Goal: Check status: Verify the current state of an ongoing process or item

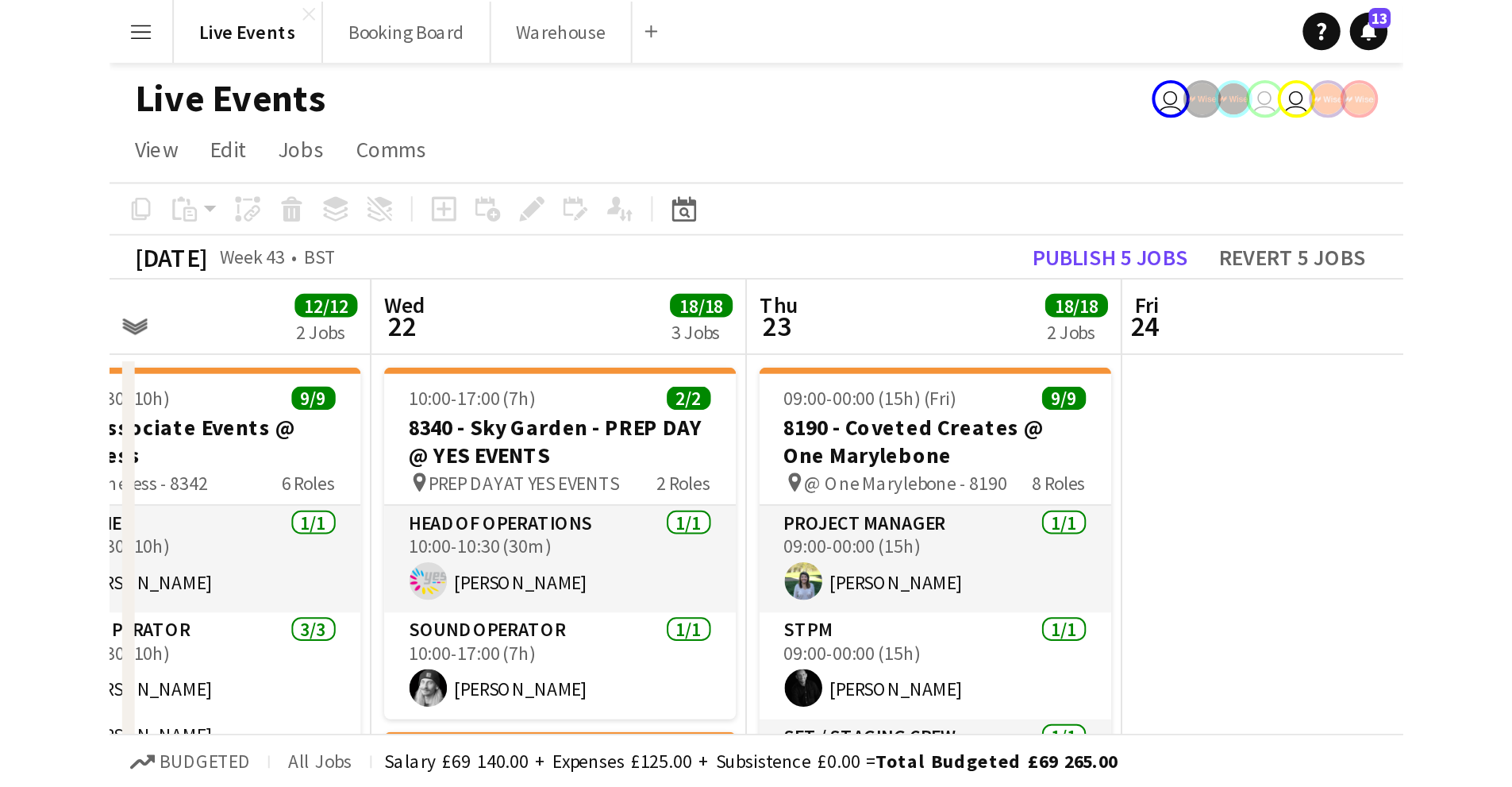
scroll to position [0, 436]
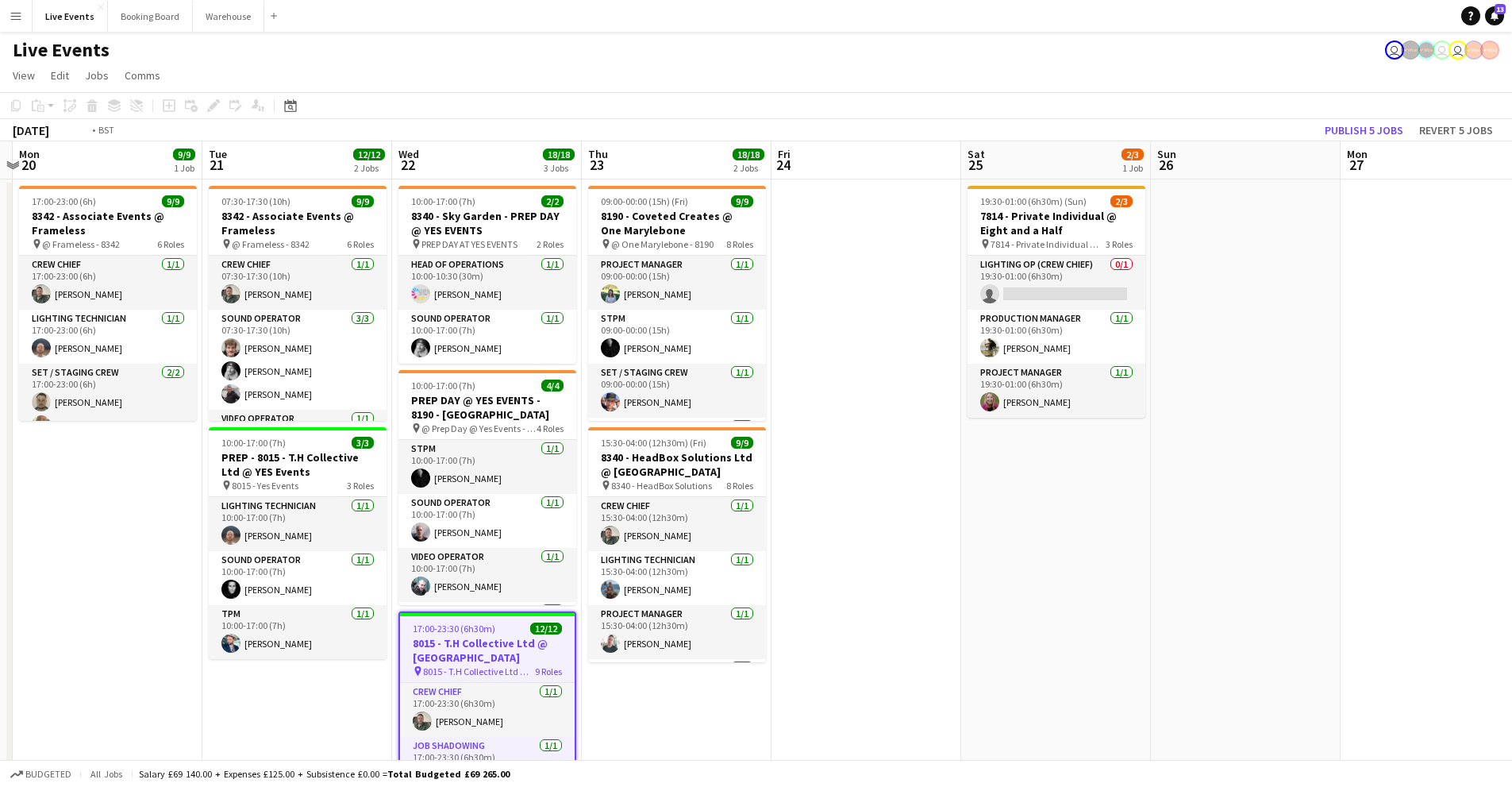
drag, startPoint x: 957, startPoint y: 505, endPoint x: 1238, endPoint y: 499, distance: 281.1
click at [665, 397] on app-calendar-viewport "Sat 18 Sun 19 Mon 20 9/9 1 Job Tue 21 12/12 2 Jobs Wed 22 18/18 3 Jobs Thu 23 1…" at bounding box center [756, 510] width 1512 height 739
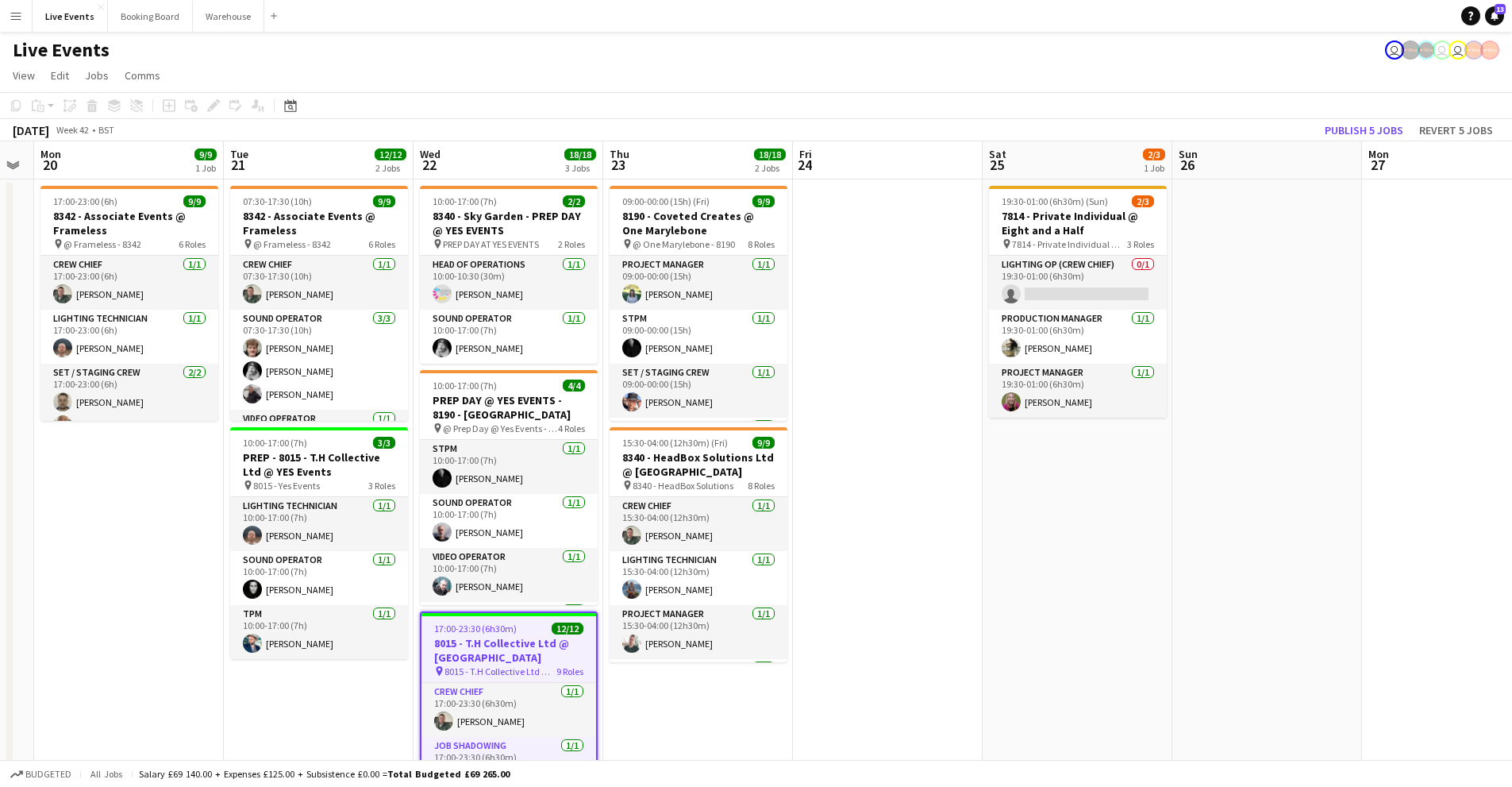
scroll to position [0, 441]
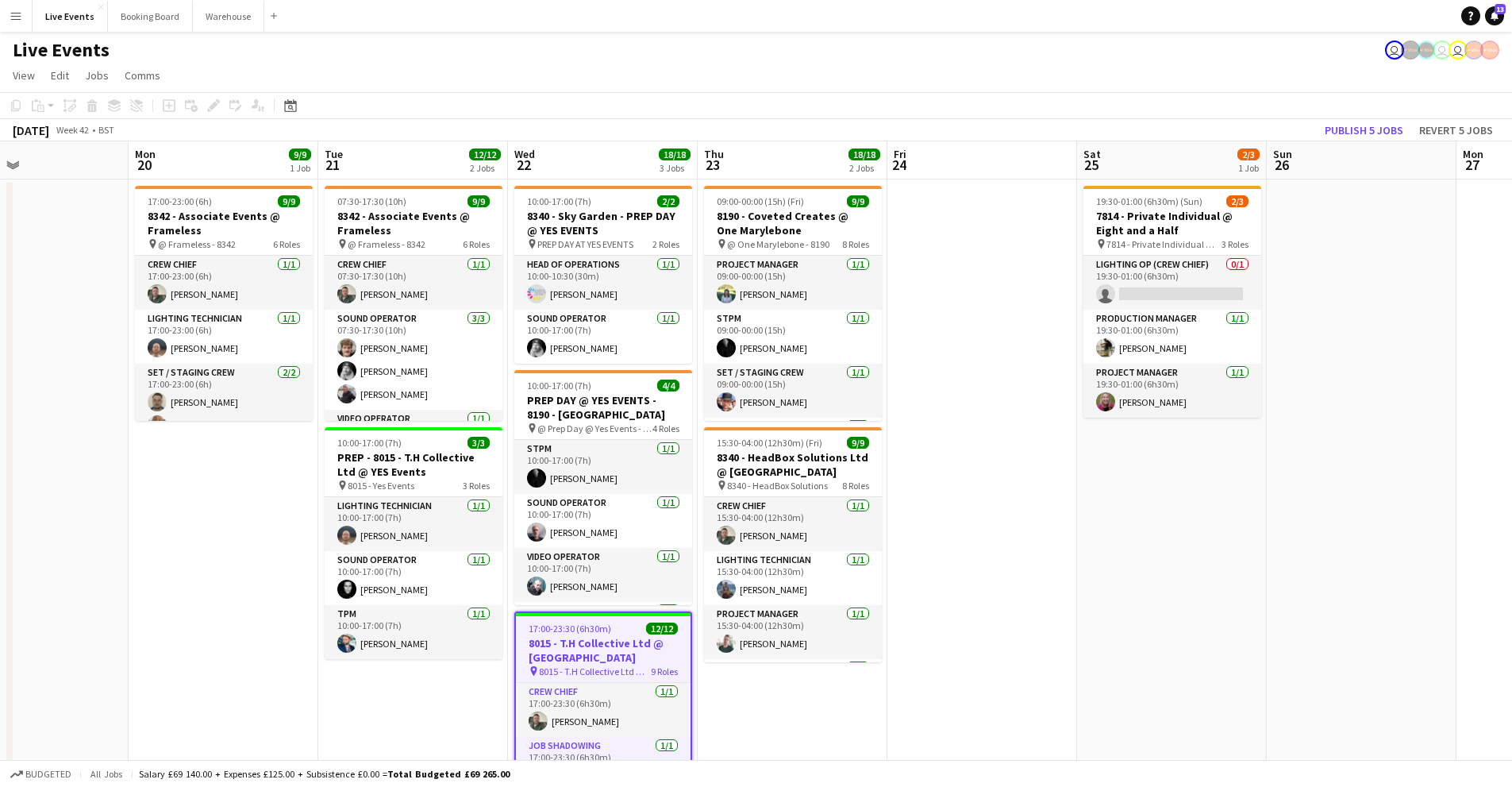
drag, startPoint x: 1077, startPoint y: 484, endPoint x: 1172, endPoint y: 500, distance: 96.3
click at [665, 397] on app-calendar-viewport "Fri 17 1/1 1 Job Sat 18 Sun 19 Mon 20 9/9 1 Job Tue 21 12/12 2 Jobs Wed 22 18/1…" at bounding box center [756, 510] width 1512 height 739
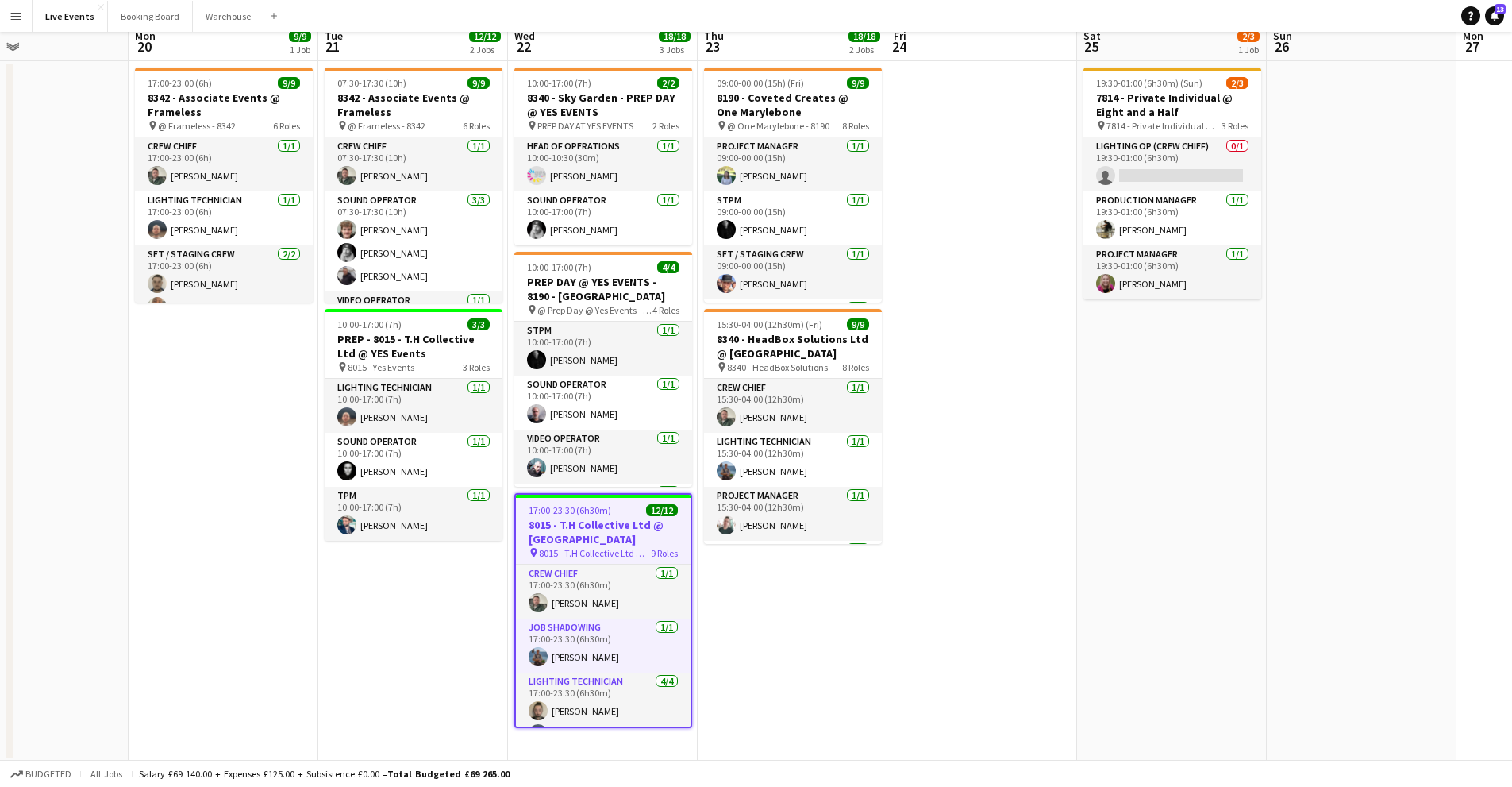
scroll to position [0, 0]
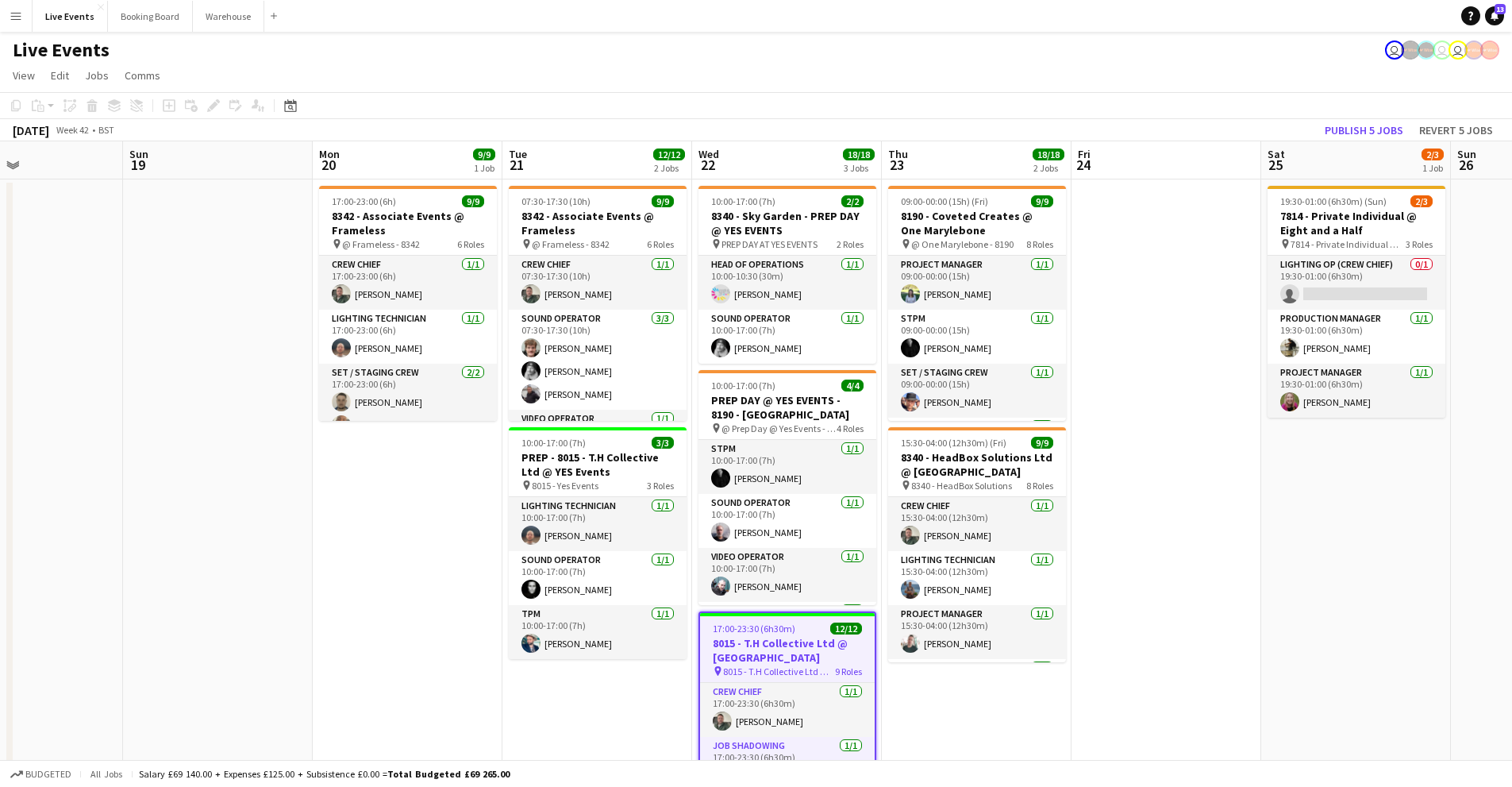
drag, startPoint x: 1014, startPoint y: 542, endPoint x: 1469, endPoint y: 554, distance: 455.2
click at [665, 397] on app-calendar-viewport "Fri 17 1/1 1 Job Sat 18 Sun 19 Mon 20 9/9 1 Job Tue 21 12/12 2 Jobs Wed 22 18/1…" at bounding box center [756, 510] width 1512 height 739
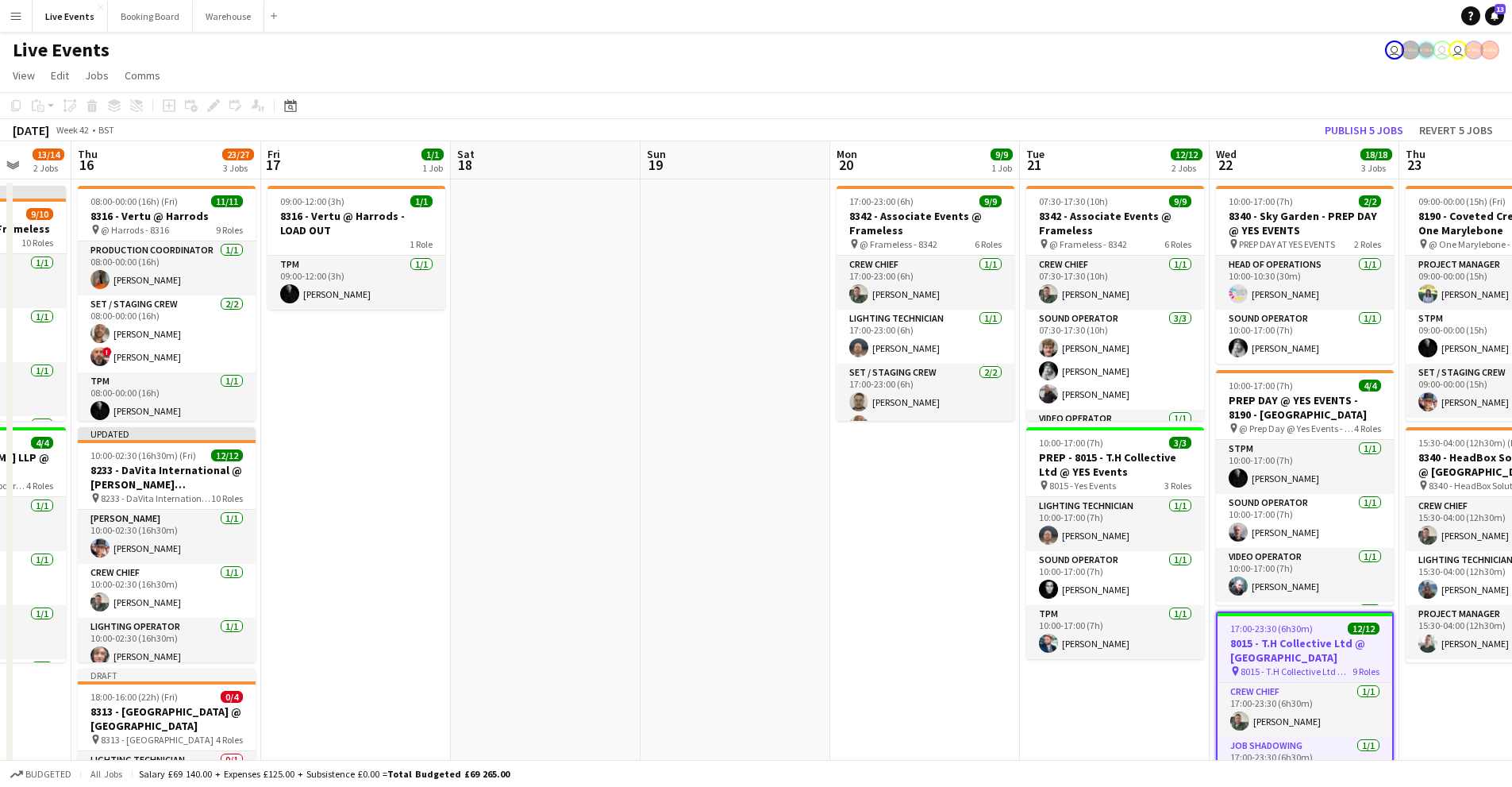
drag, startPoint x: 638, startPoint y: 525, endPoint x: 907, endPoint y: 564, distance: 271.8
click at [665, 397] on app-calendar-viewport "Mon 13 Tue 14 5/5 1 Job Wed 15 13/14 2 Jobs Thu 16 23/27 3 Jobs Fri 17 1/1 1 Jo…" at bounding box center [756, 538] width 1512 height 794
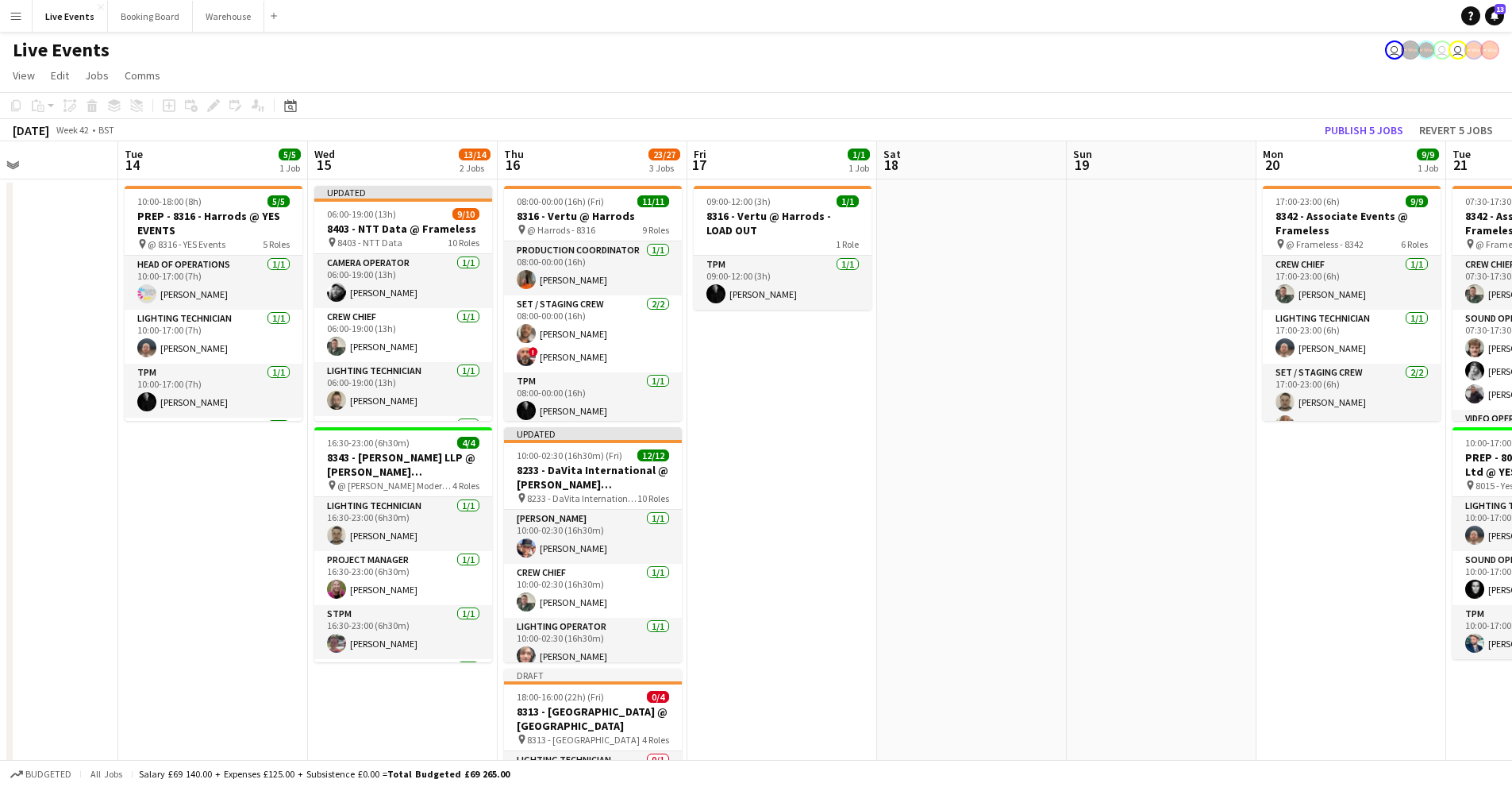
drag, startPoint x: 466, startPoint y: 522, endPoint x: 930, endPoint y: 566, distance: 466.1
click at [665, 397] on app-calendar-viewport "Sat 11 Sun 12 Mon 13 Tue 14 5/5 1 Job Wed 15 13/14 2 Jobs Thu 16 23/27 3 Jobs F…" at bounding box center [756, 538] width 1512 height 794
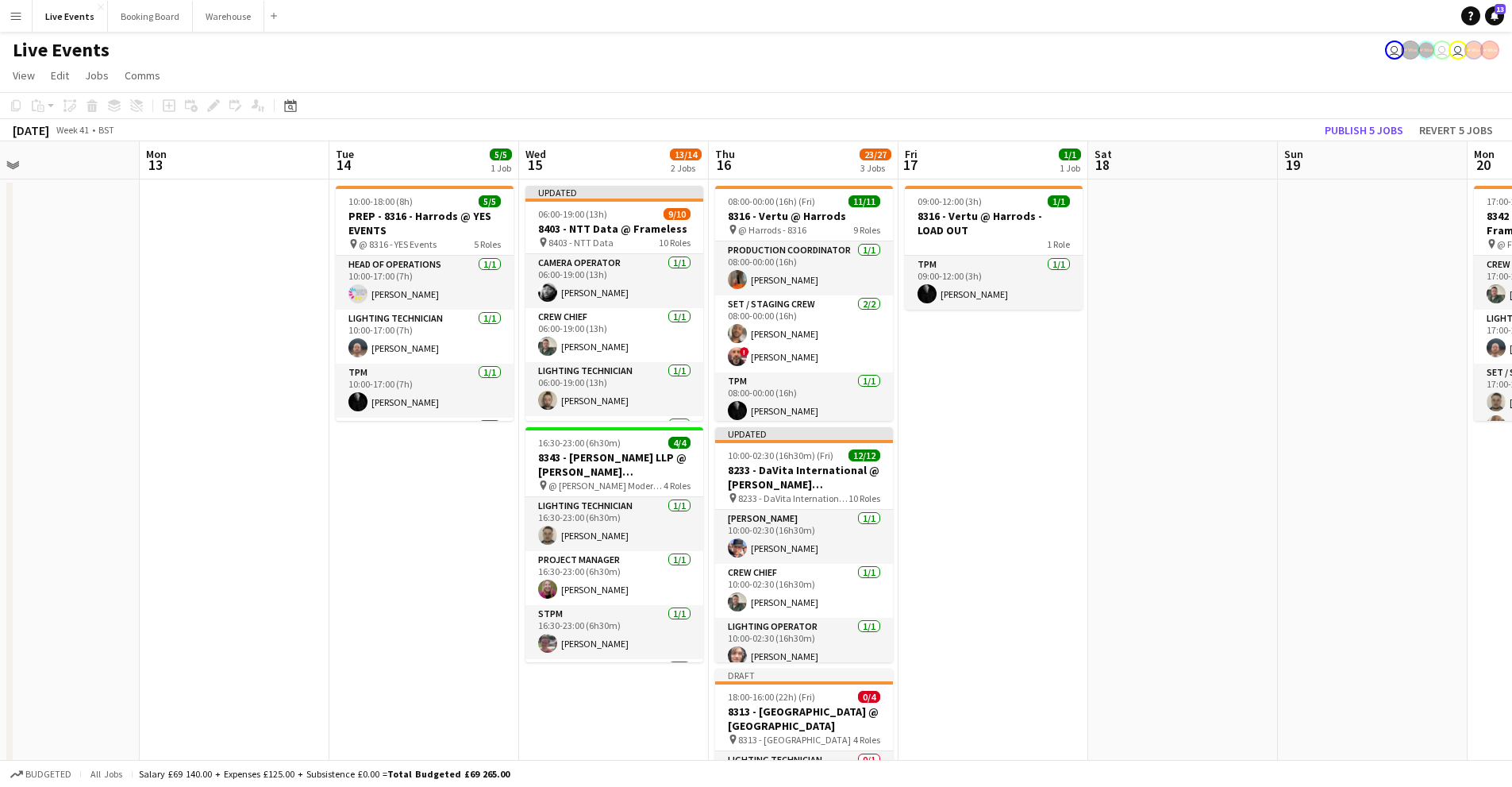
drag, startPoint x: 374, startPoint y: 556, endPoint x: 822, endPoint y: 599, distance: 450.1
click at [665, 397] on app-calendar-viewport "Fri 10 6/6 1 Job Sat 11 Sun 12 Mon 13 Tue 14 5/5 1 Job Wed 15 13/14 2 Jobs Thu …" at bounding box center [756, 538] width 1512 height 794
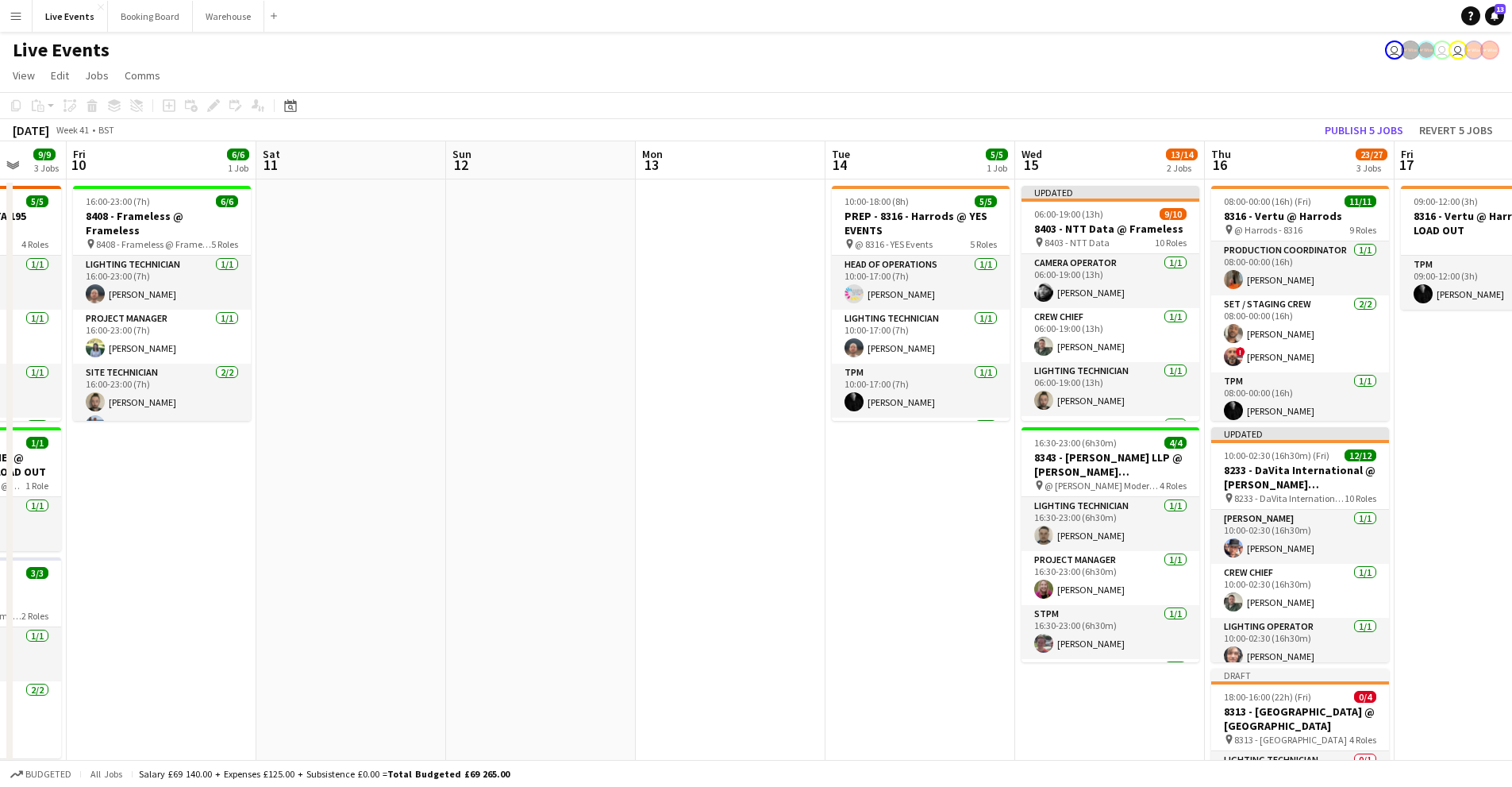
drag, startPoint x: 258, startPoint y: 564, endPoint x: 725, endPoint y: 616, distance: 469.9
click at [665, 397] on app-calendar-viewport "Wed 8 41/41 5 Jobs Thu 9 9/9 3 Jobs Fri 10 6/6 1 Job Sat 11 Sun 12 Mon 13 Tue 1…" at bounding box center [756, 725] width 1512 height 1167
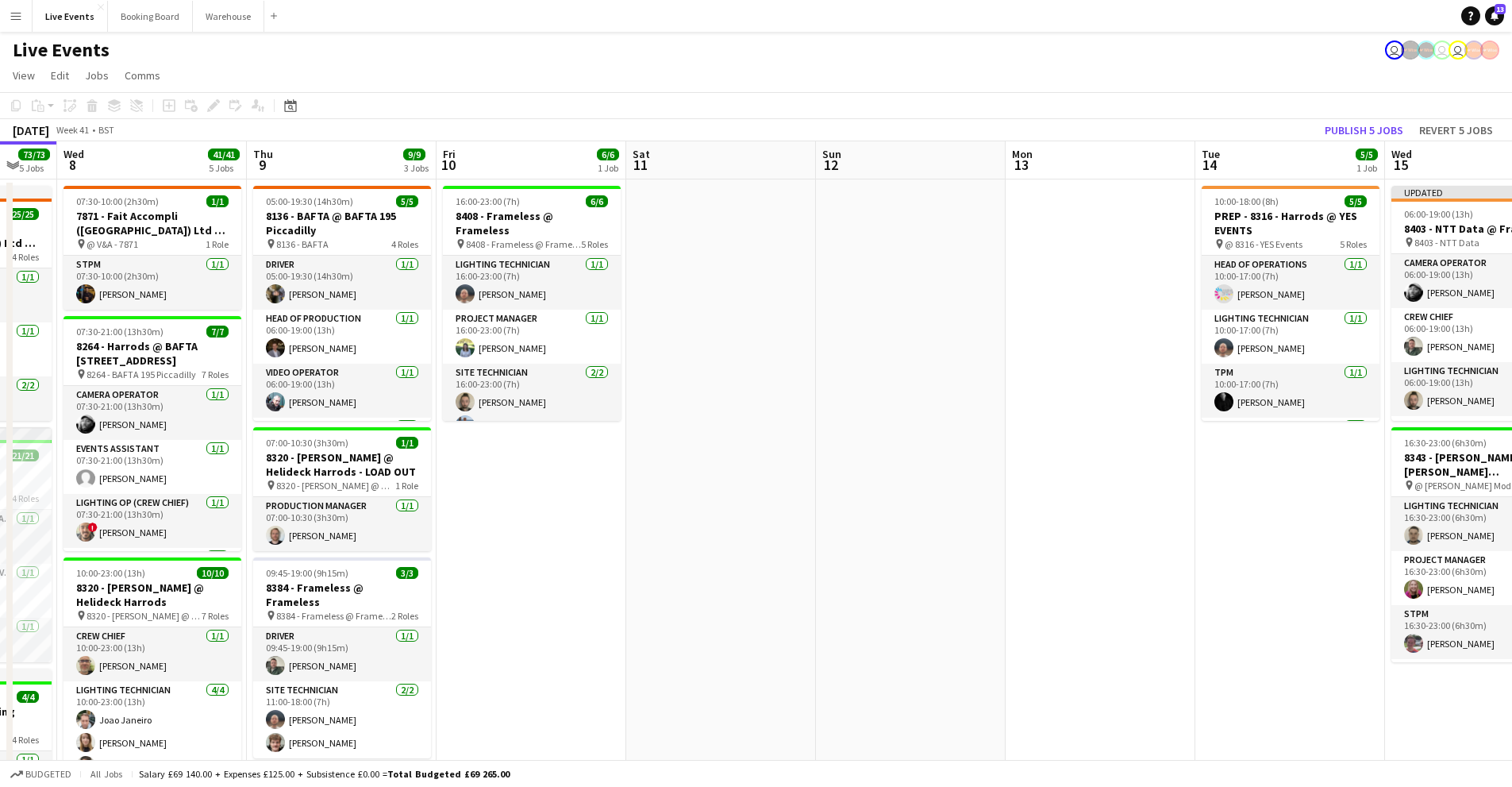
click at [665, 397] on app-calendar-viewport "Mon 6 20/20 5 Jobs Tue 7 73/73 5 Jobs Wed 8 41/41 5 Jobs Thu 9 9/9 3 Jobs Fri 1…" at bounding box center [756, 779] width 1512 height 1276
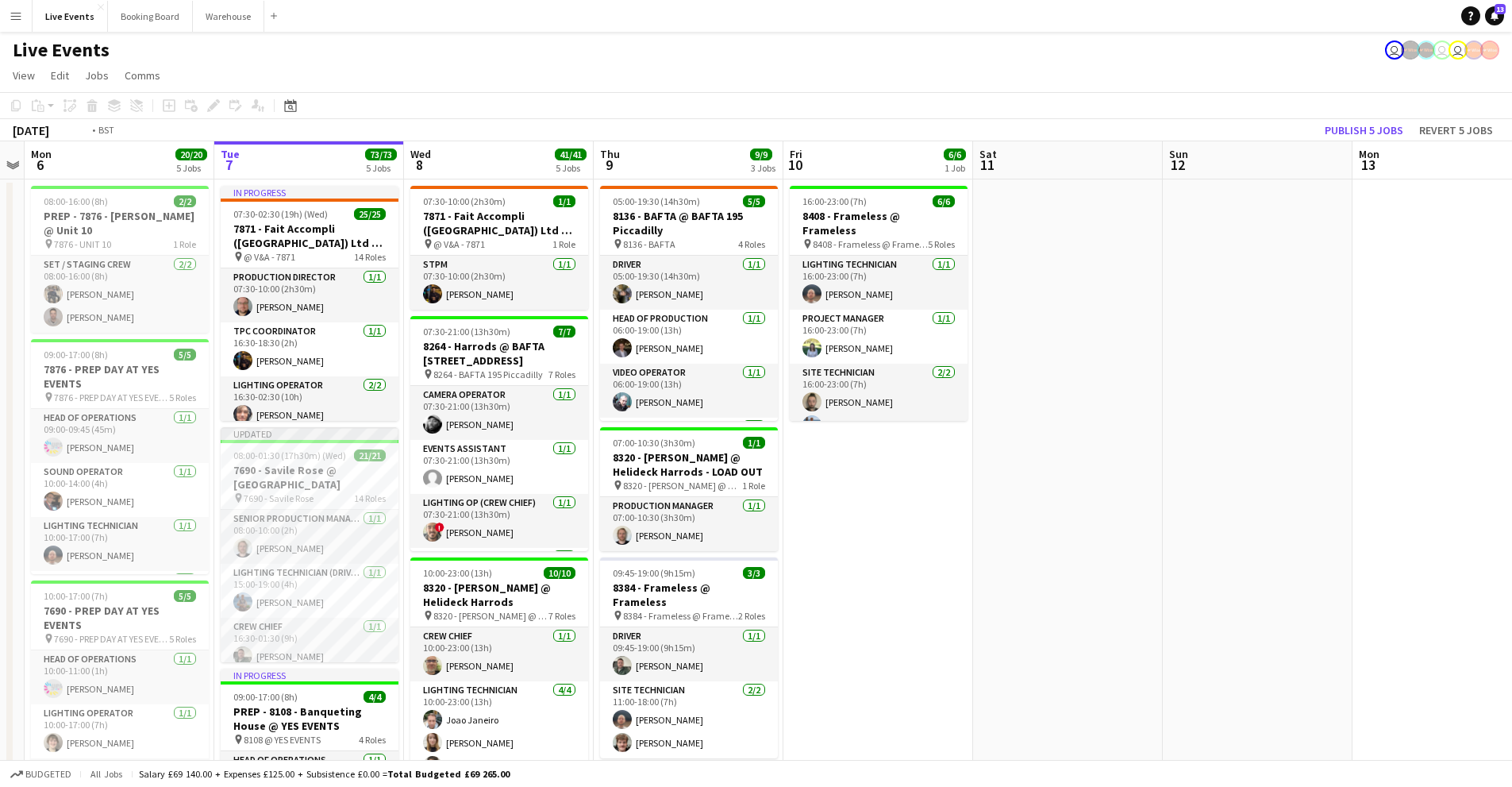
drag, startPoint x: 617, startPoint y: 612, endPoint x: 1015, endPoint y: 646, distance: 399.4
click at [665, 397] on app-calendar-viewport "Sat 4 Sun 5 Mon 6 20/20 5 Jobs Tue 7 73/73 5 Jobs Wed 8 41/41 5 Jobs Thu 9 9/9 …" at bounding box center [756, 779] width 1512 height 1276
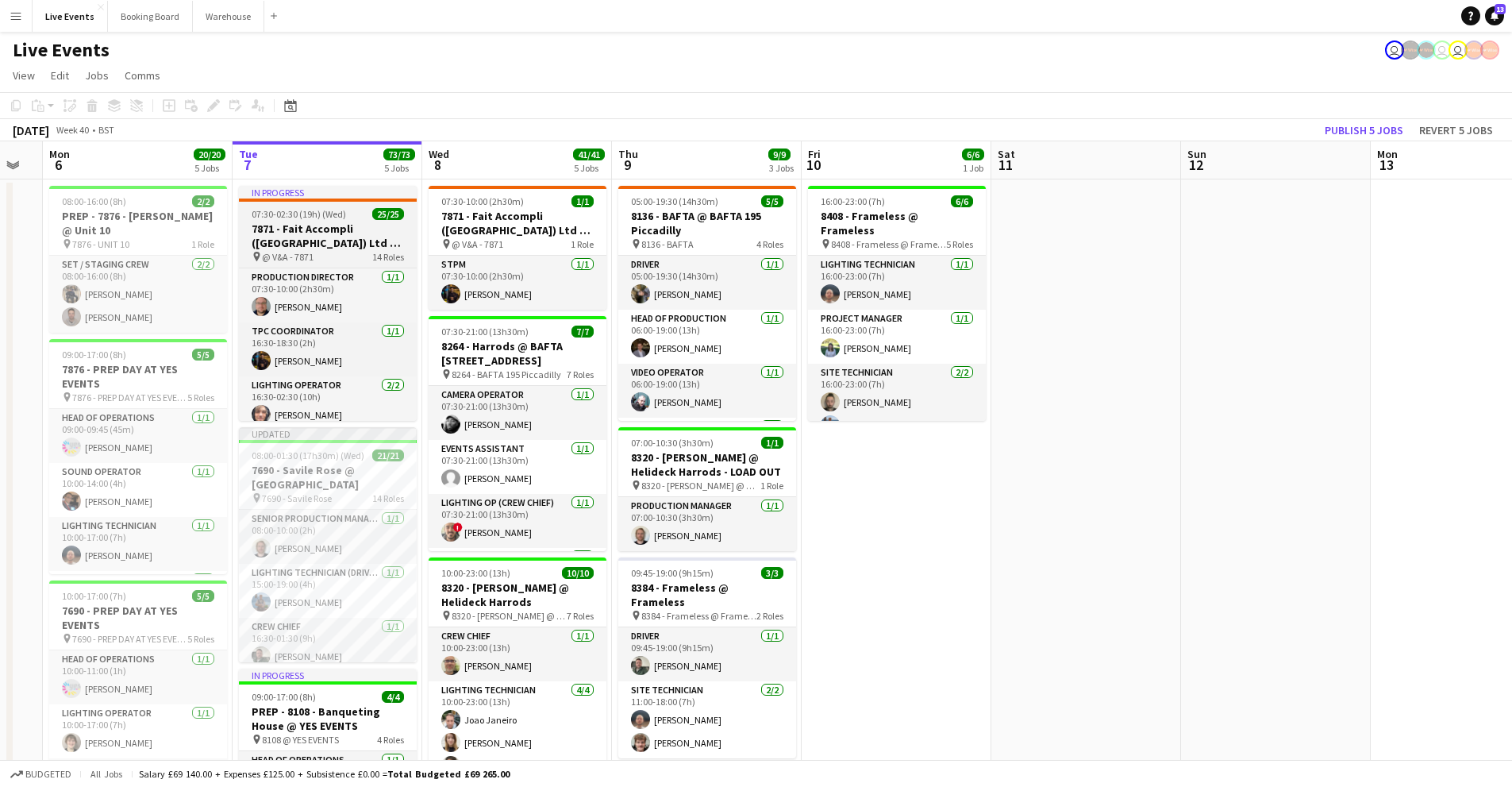
click at [347, 248] on h3 "7871 - Fait Accompli ([GEOGRAPHIC_DATA]) Ltd @ V&A" at bounding box center [327, 236] width 178 height 29
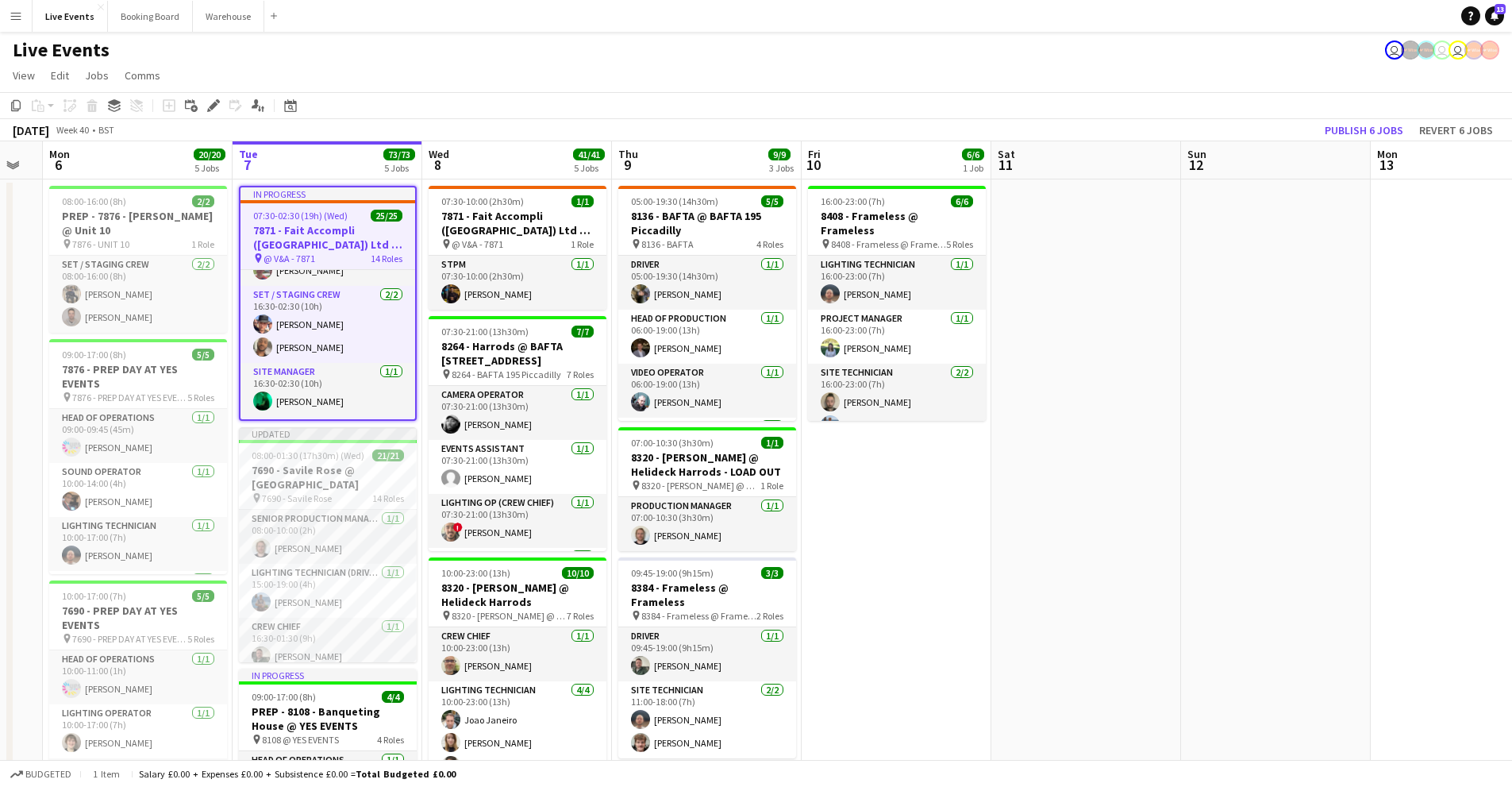
scroll to position [536, 0]
